Goal: Information Seeking & Learning: Learn about a topic

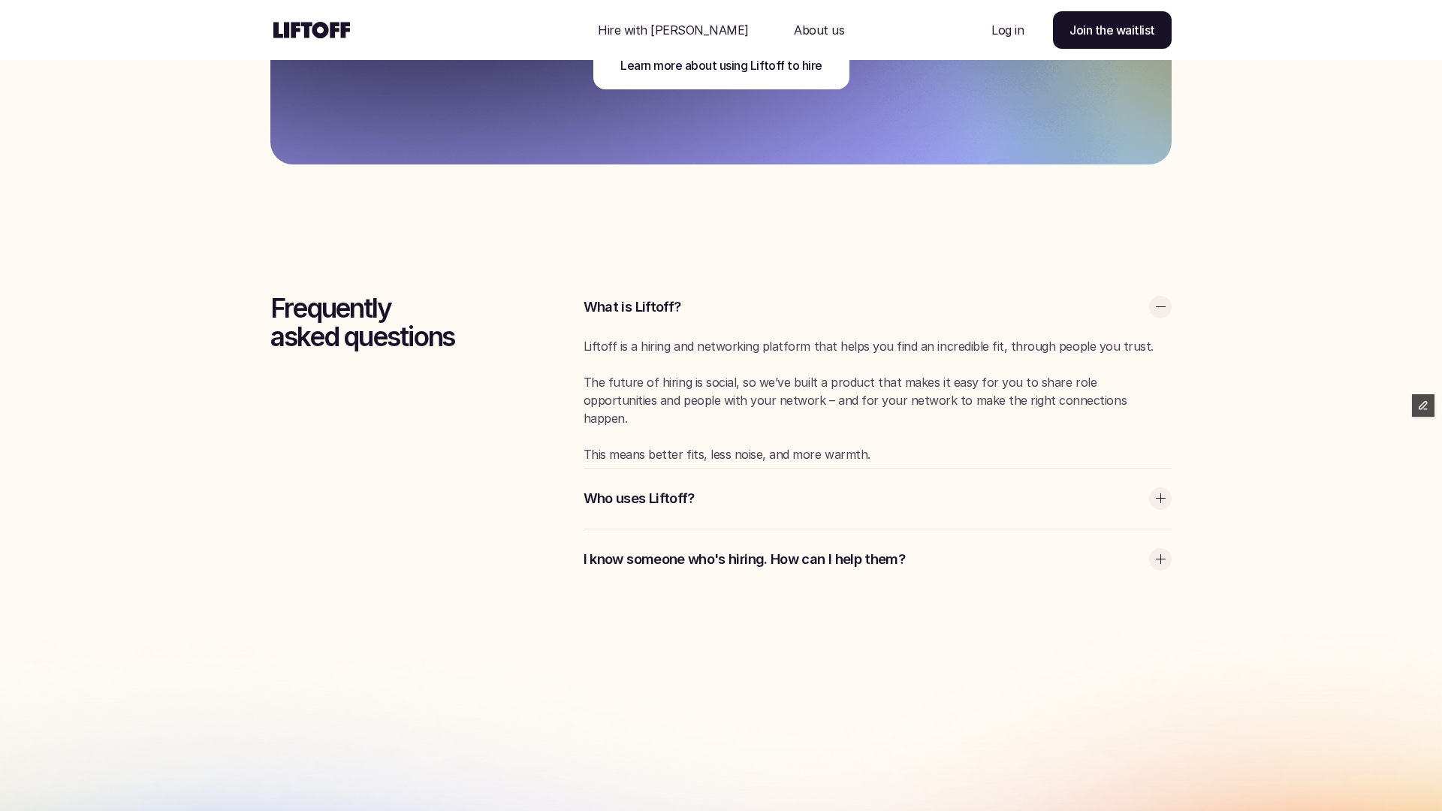
scroll to position [4047, 0]
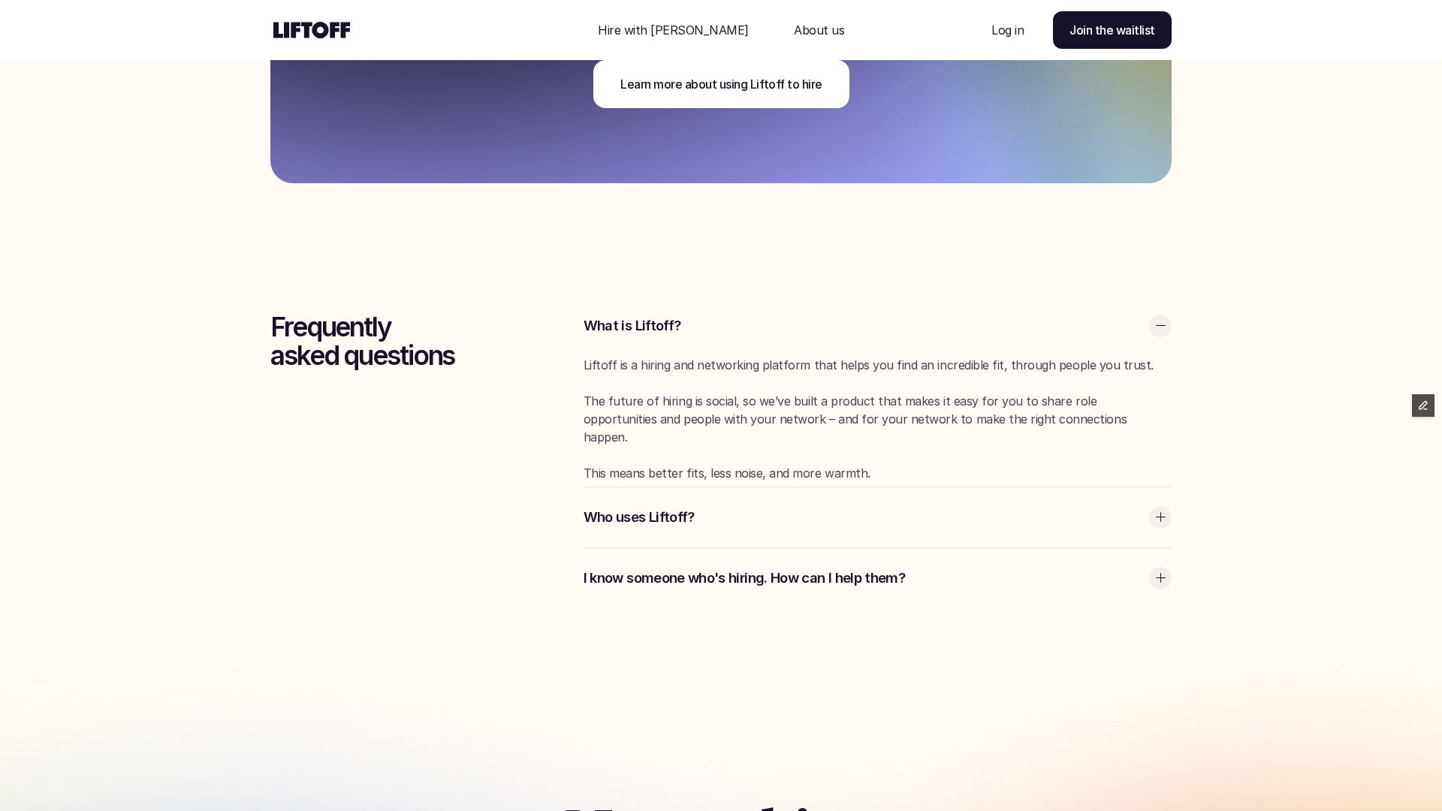
click at [679, 572] on p "I know someone who's hiring. How can I help them?" at bounding box center [863, 579] width 558 height 20
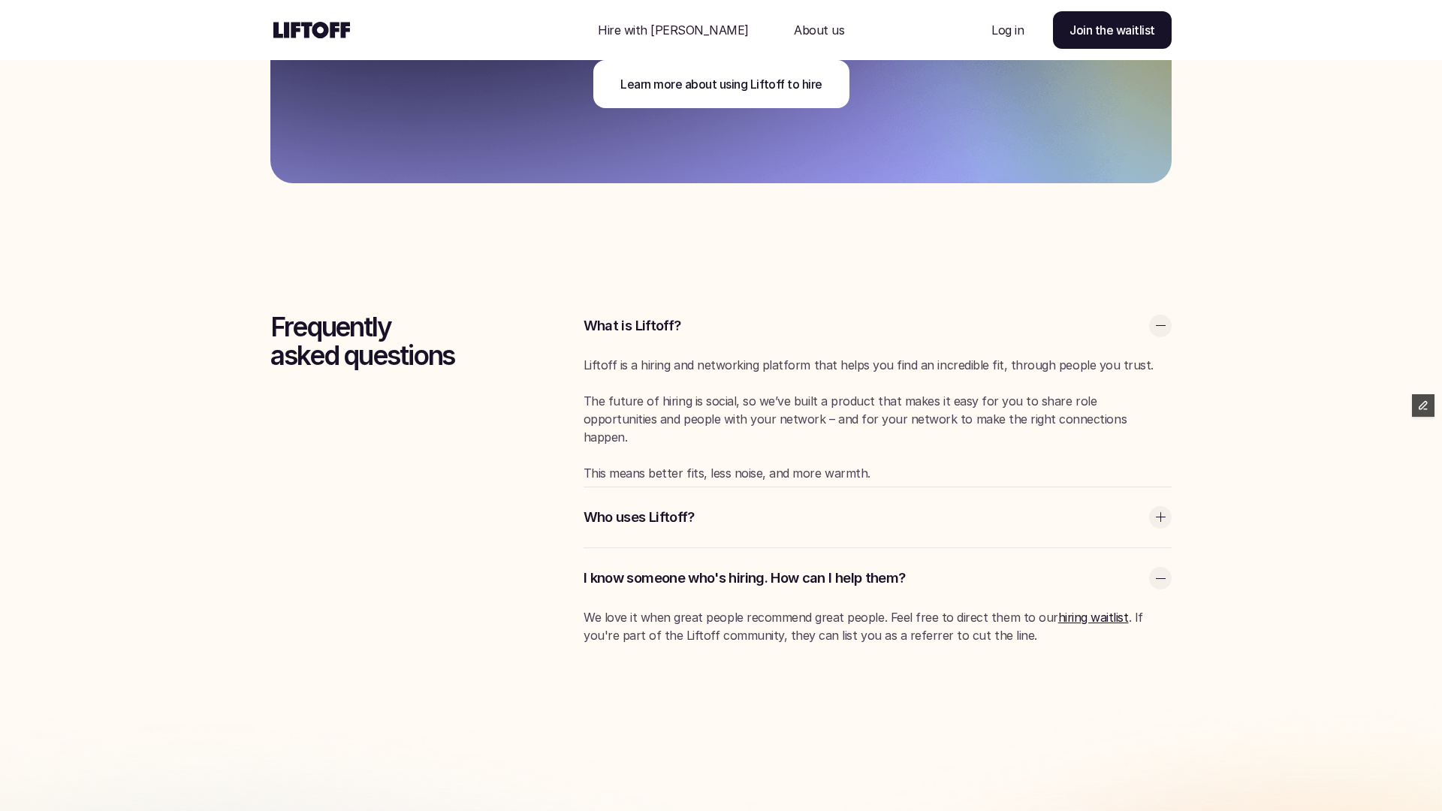
click at [684, 527] on div "Who uses Liftoff?" at bounding box center [878, 518] width 588 height 60
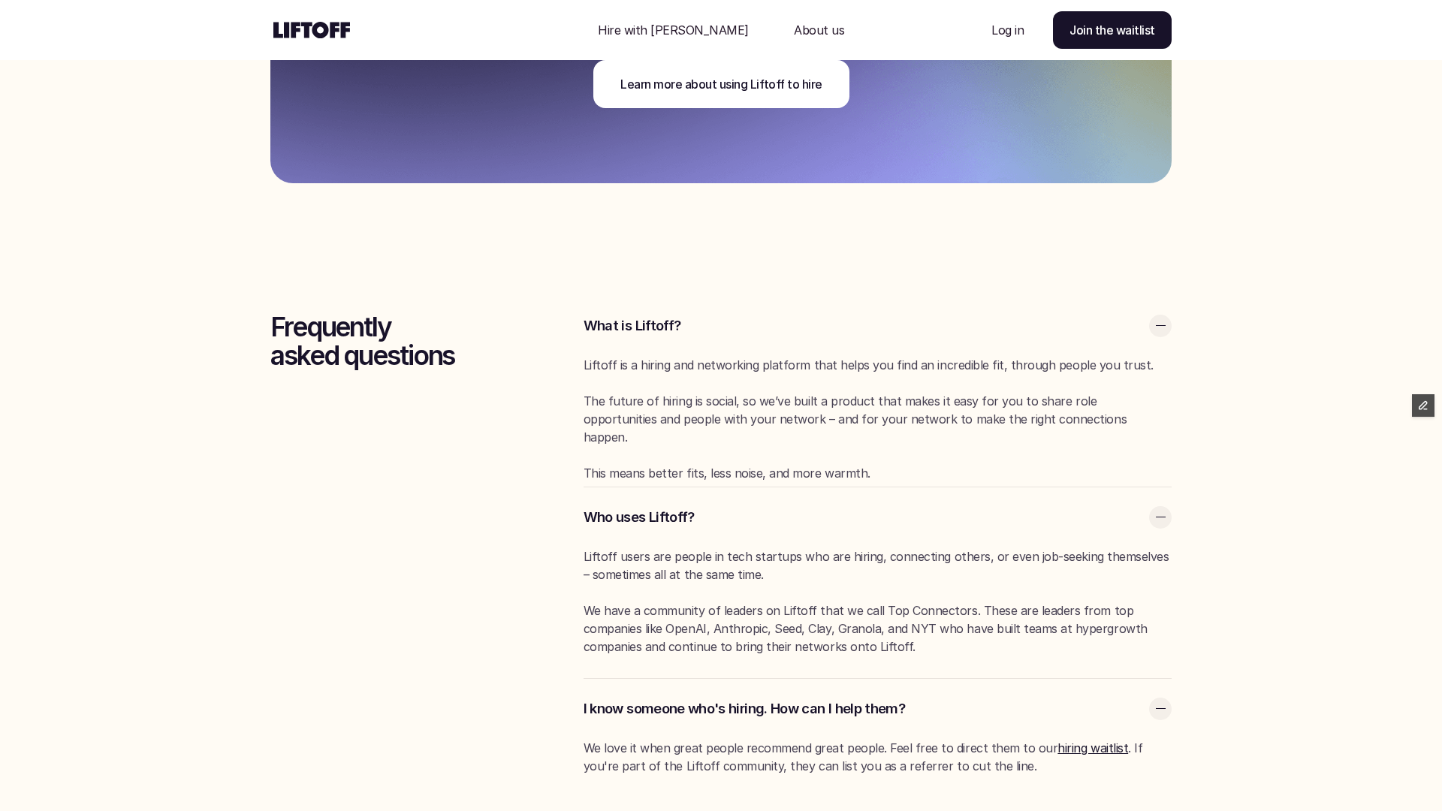
click at [979, 766] on p "We love it when great people recommend great people. Feel free to direct them t…" at bounding box center [878, 757] width 588 height 36
click at [968, 748] on p "We love it when great people recommend great people. Feel free to direct them t…" at bounding box center [878, 757] width 588 height 36
click at [1058, 750] on link "hiring waitlist" at bounding box center [1093, 748] width 71 height 15
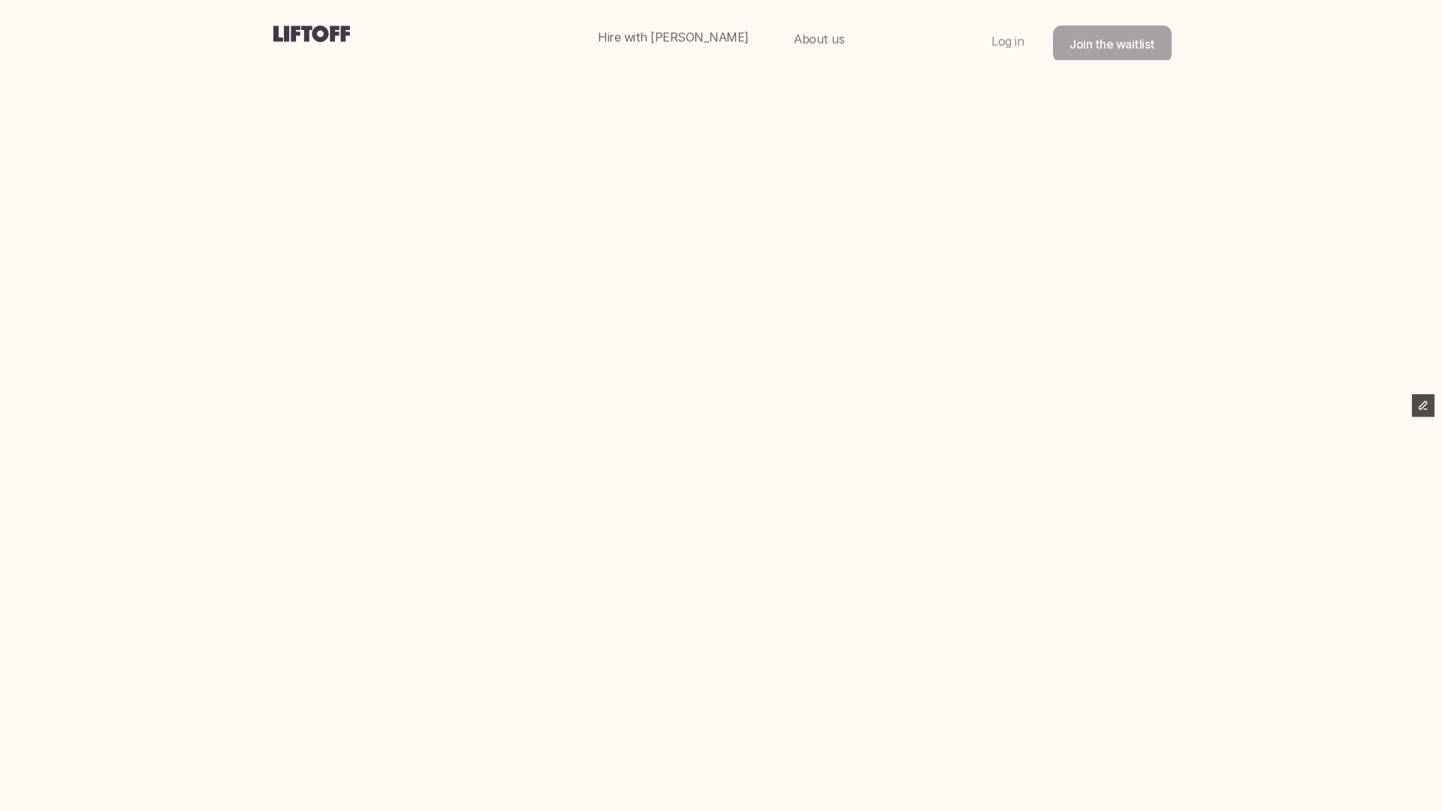
scroll to position [4047, 0]
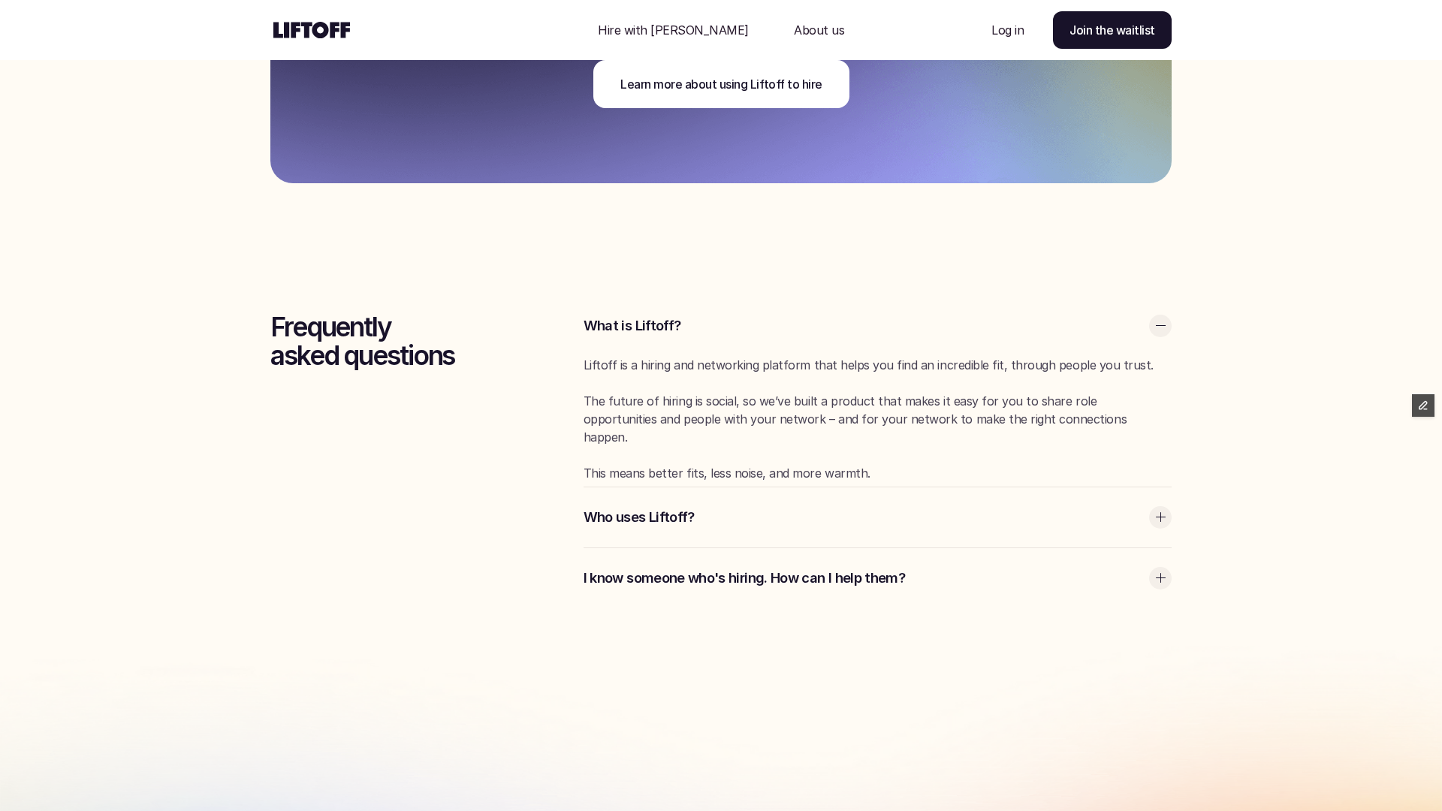
click at [560, 291] on div "Frequently asked questions What is [PERSON_NAME]? Liftoff is a hiring and netwo…" at bounding box center [721, 452] width 977 height 388
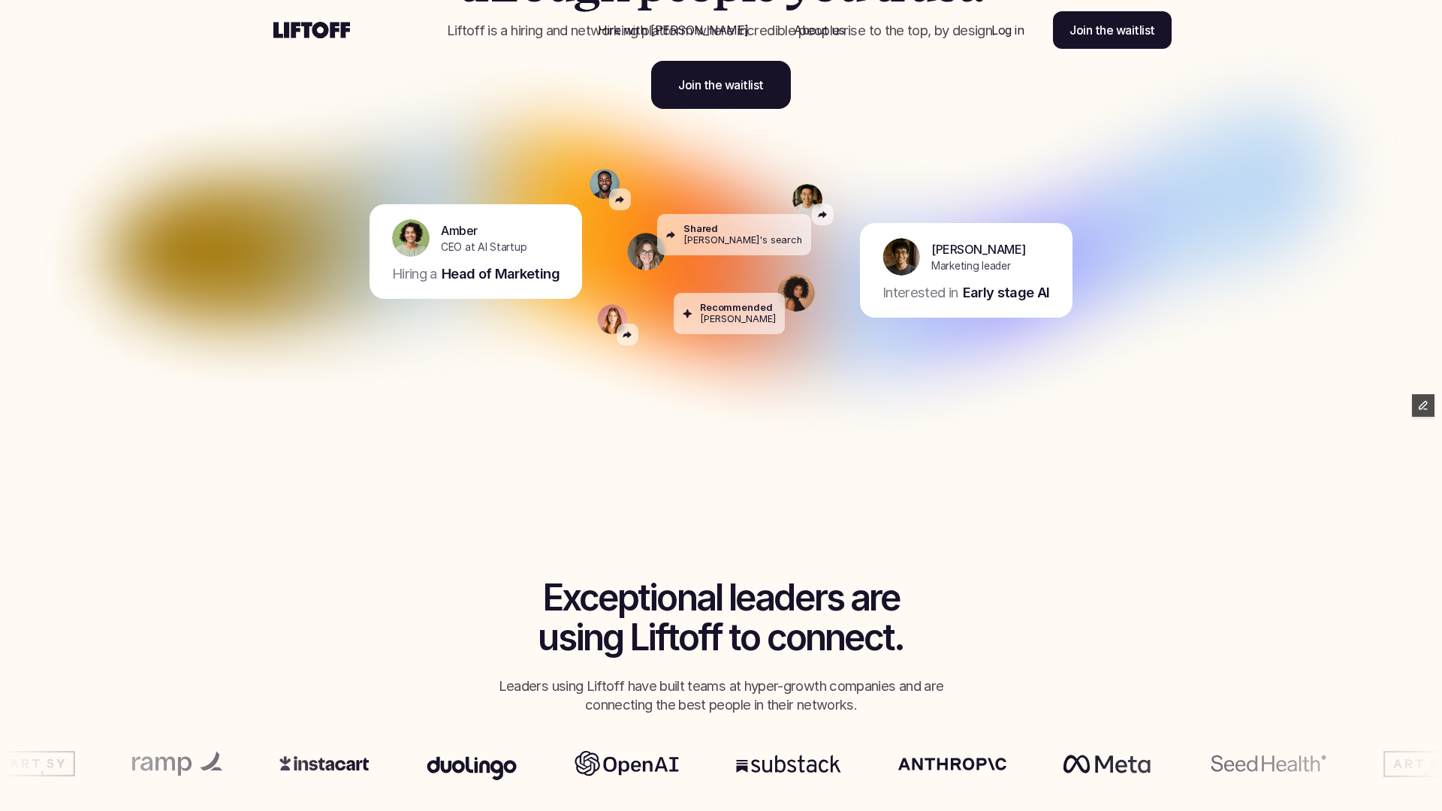
scroll to position [0, 0]
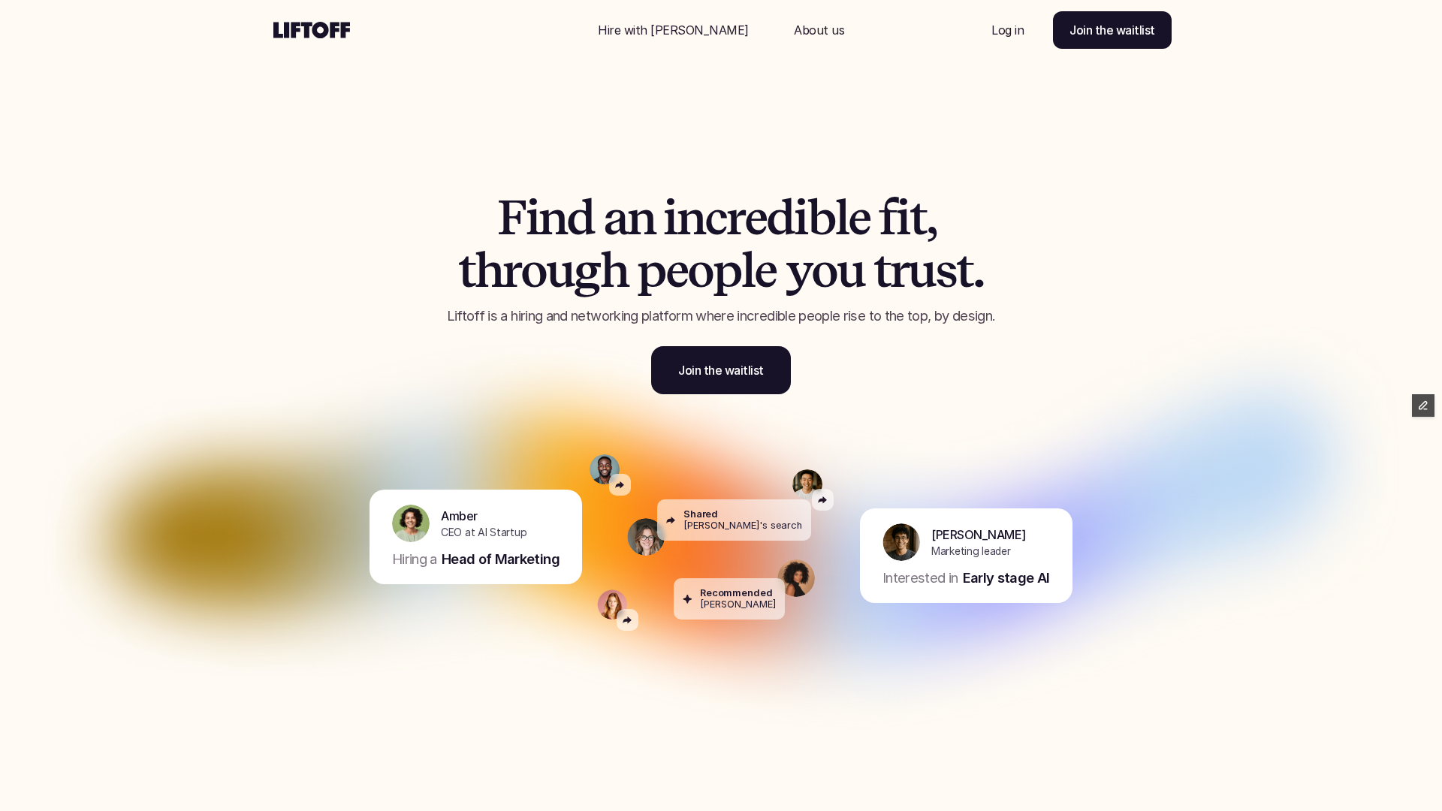
click at [330, 37] on use at bounding box center [311, 30] width 77 height 17
click at [671, 38] on link "Hire with [PERSON_NAME]" at bounding box center [673, 30] width 187 height 36
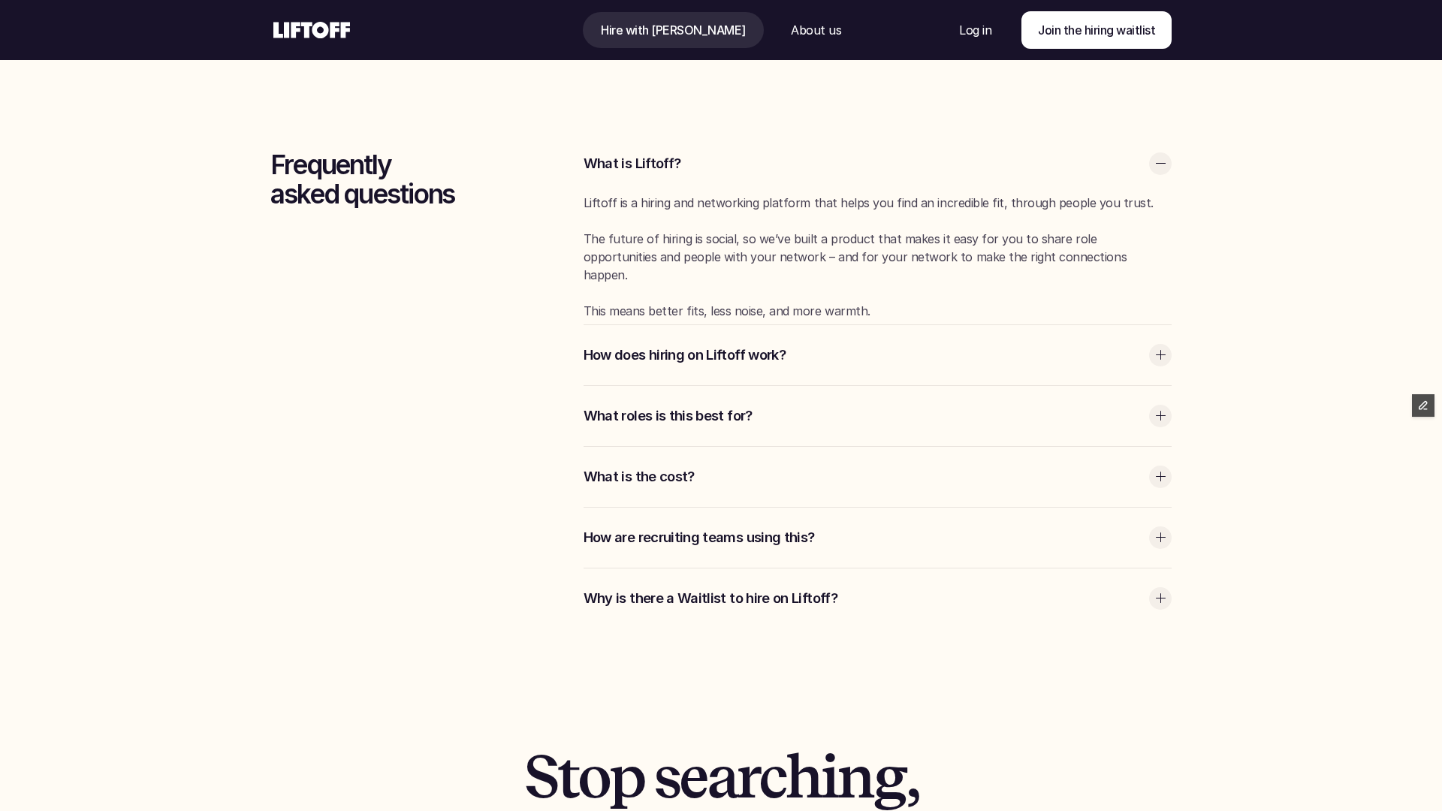
scroll to position [4297, 0]
